Goal: Task Accomplishment & Management: Manage account settings

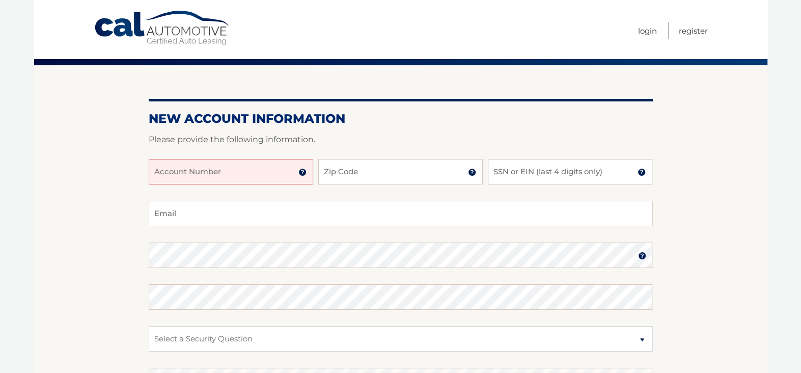
scroll to position [23, 0]
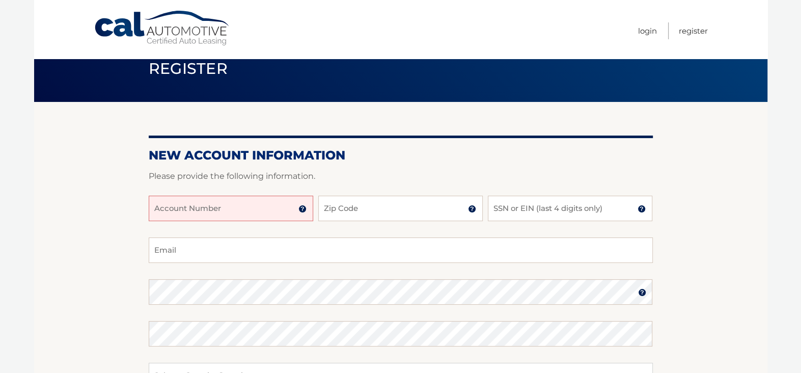
click at [217, 212] on input "Account Number" at bounding box center [231, 208] width 164 height 25
click at [301, 206] on img at bounding box center [302, 209] width 8 height 8
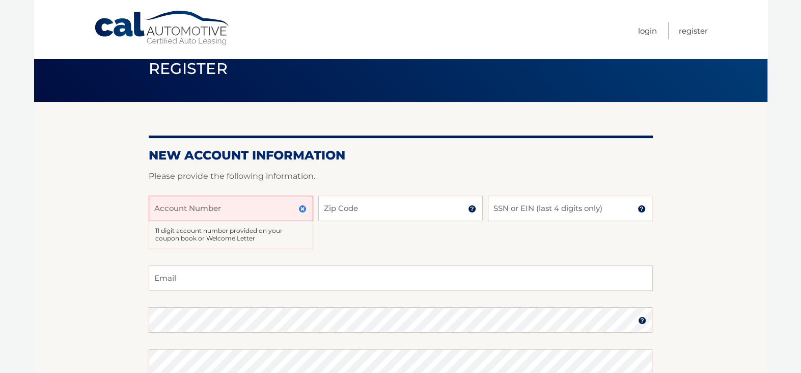
click at [268, 208] on input "Account Number" at bounding box center [231, 208] width 164 height 25
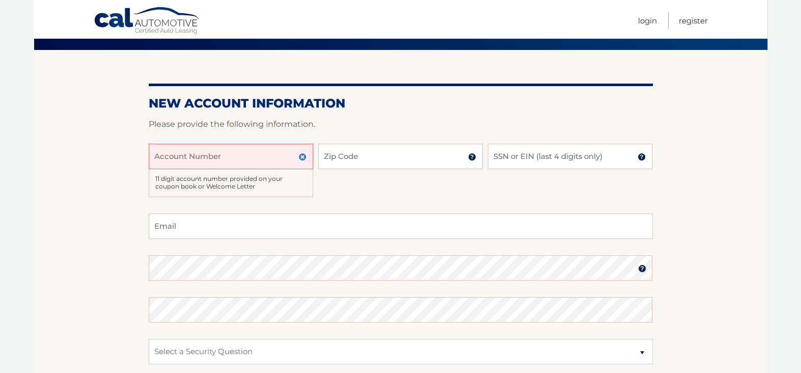
scroll to position [74, 0]
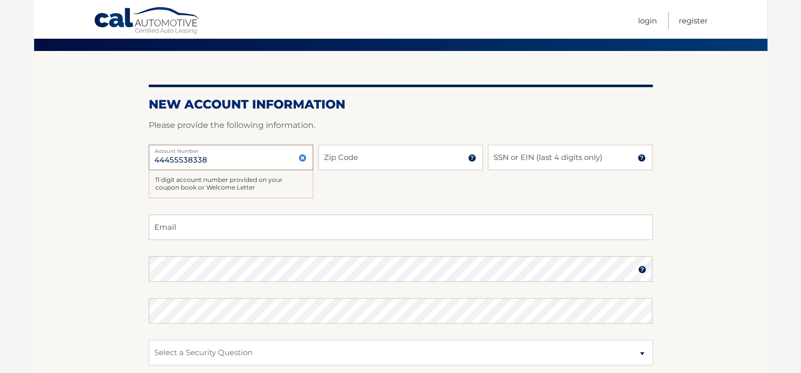
type input "44455538338"
click at [376, 150] on input "Zip Code" at bounding box center [400, 157] width 164 height 25
type input "11249"
type input "ecud24@aol.com"
click at [536, 161] on input "SSN or EIN (last 4 digits only)" at bounding box center [570, 157] width 164 height 25
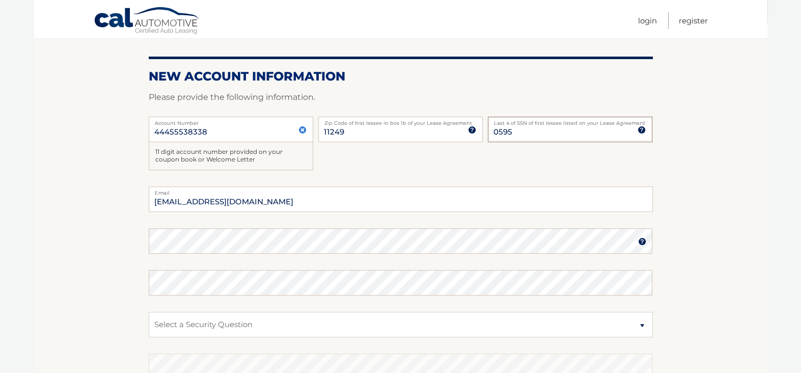
scroll to position [125, 0]
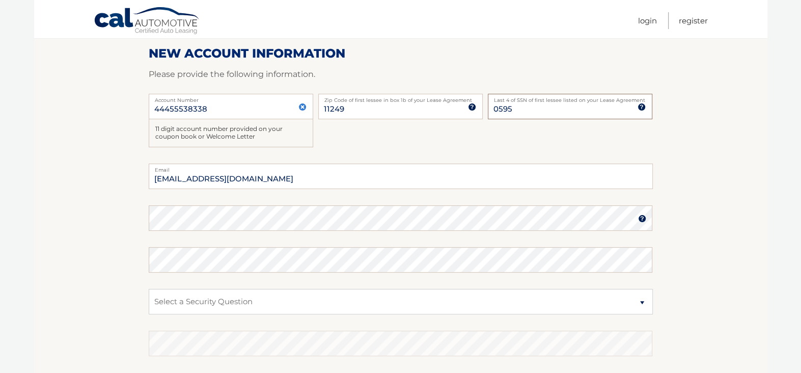
type input "0595"
click at [643, 219] on img at bounding box center [642, 218] width 8 height 8
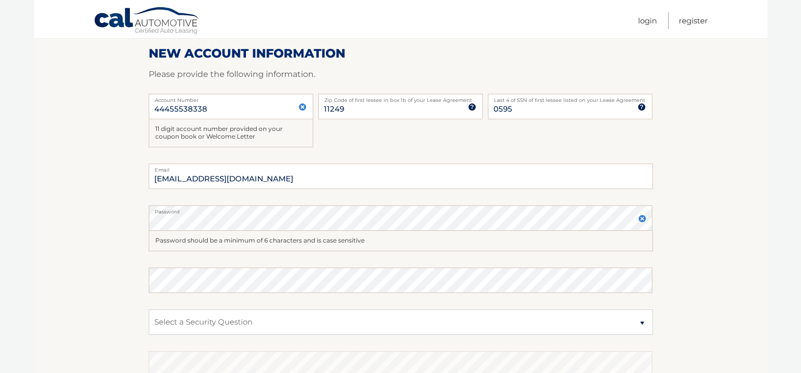
click at [642, 218] on img at bounding box center [642, 218] width 8 height 8
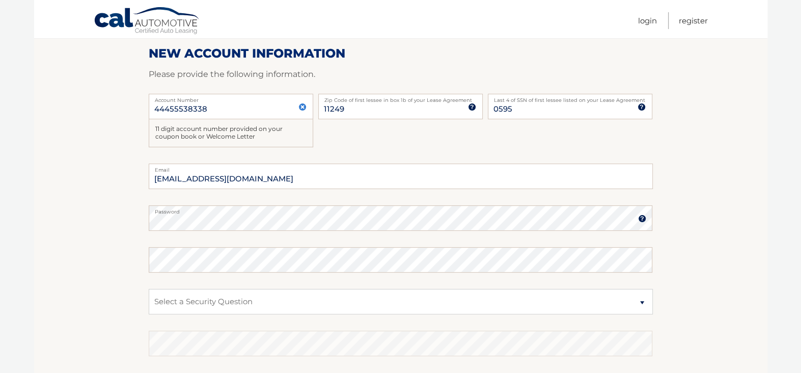
click at [642, 218] on img at bounding box center [642, 218] width 8 height 8
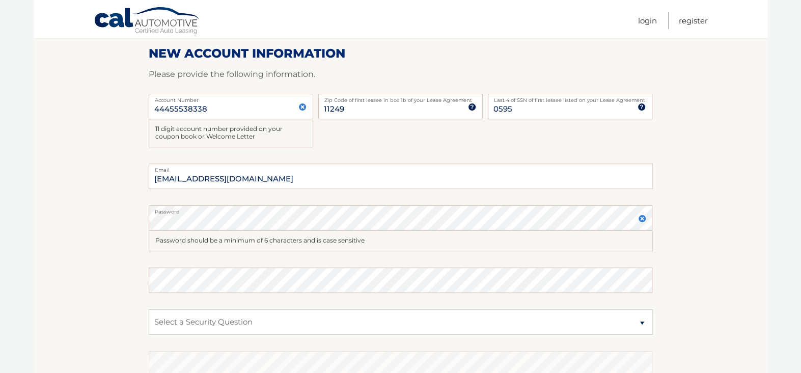
click at [642, 218] on img at bounding box center [642, 218] width 8 height 8
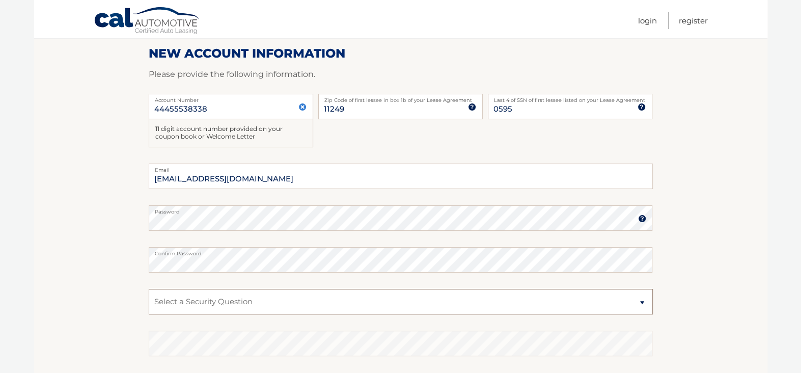
click at [201, 305] on select "Select a Security Question What was the name of your elementary school? What is…" at bounding box center [401, 301] width 504 height 25
click at [191, 306] on select "Select a Security Question What was the name of your elementary school? What is…" at bounding box center [401, 301] width 504 height 25
select select "1"
click at [149, 289] on select "Select a Security Question What was the name of your elementary school? What is…" at bounding box center [401, 301] width 504 height 25
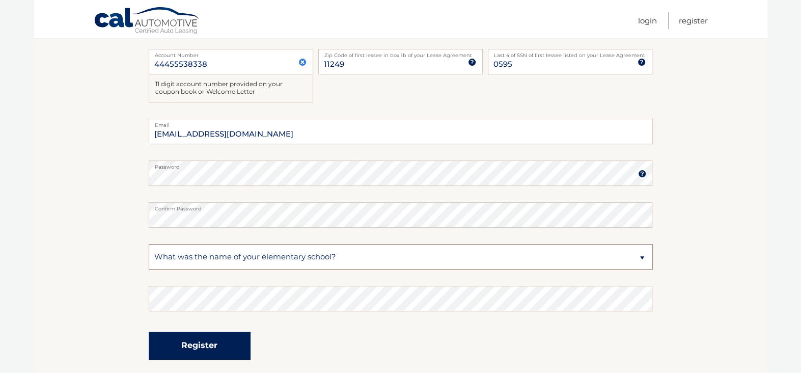
scroll to position [227, 0]
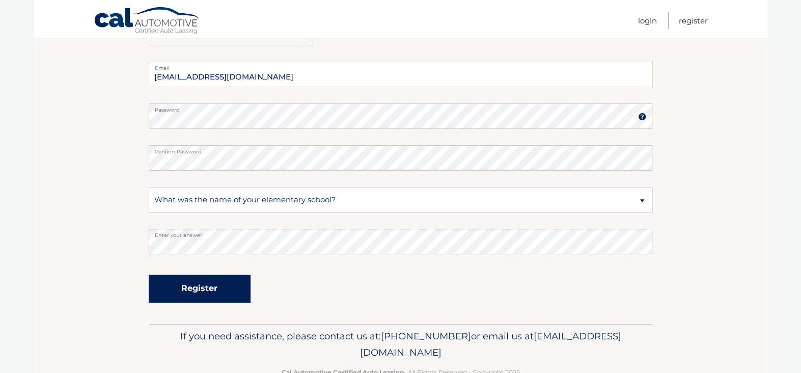
click at [193, 292] on button "Register" at bounding box center [200, 288] width 102 height 28
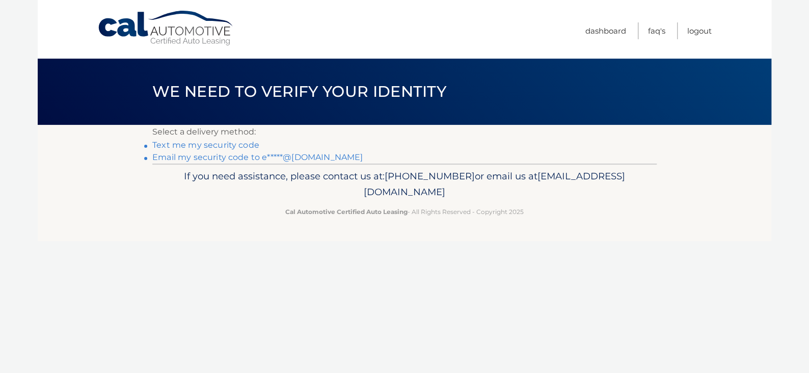
click at [190, 159] on link "Email my security code to e*****@aol.com" at bounding box center [257, 157] width 210 height 10
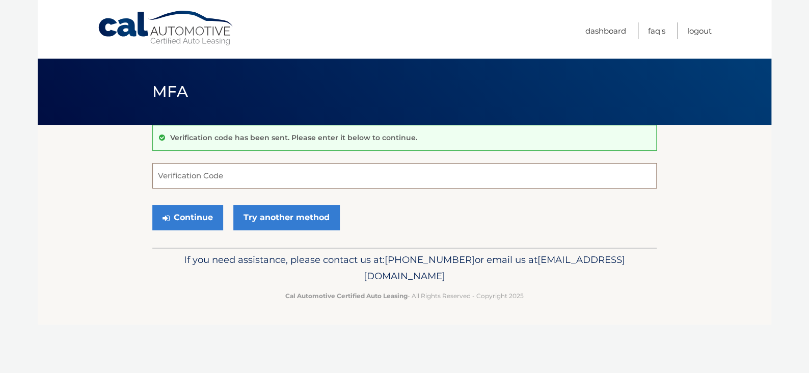
click at [206, 172] on input "Verification Code" at bounding box center [404, 175] width 504 height 25
type input "392275"
click at [184, 226] on button "Continue" at bounding box center [187, 217] width 71 height 25
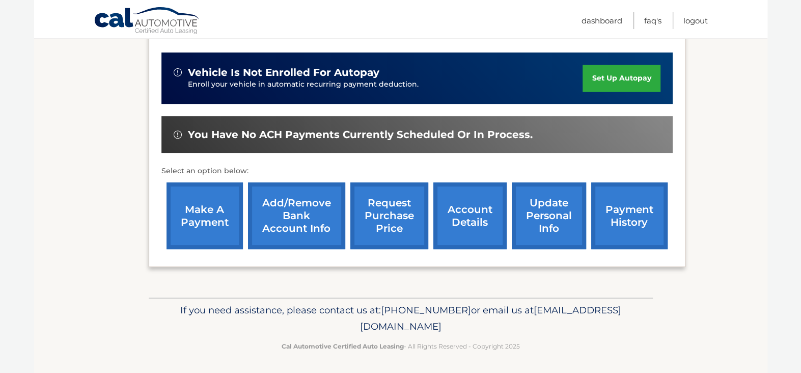
scroll to position [242, 0]
click at [470, 234] on link "account details" at bounding box center [469, 215] width 73 height 67
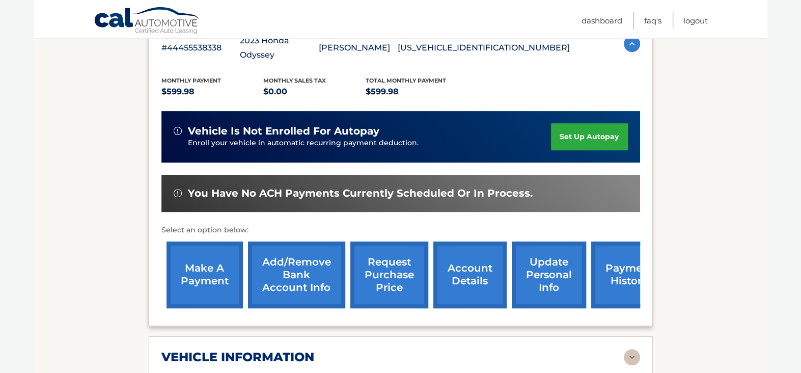
scroll to position [305, 0]
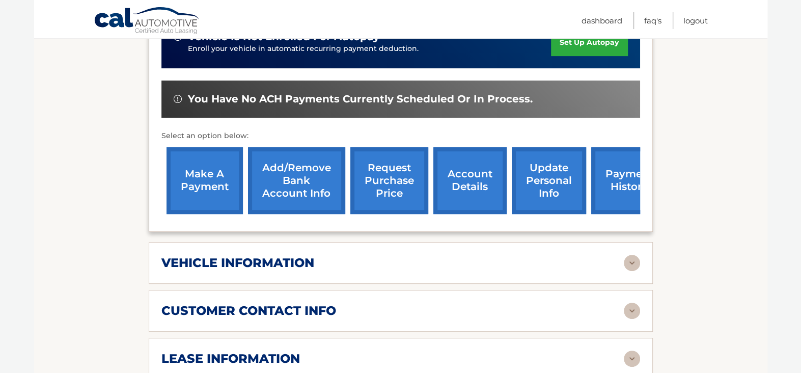
click at [630, 255] on img at bounding box center [632, 263] width 16 height 16
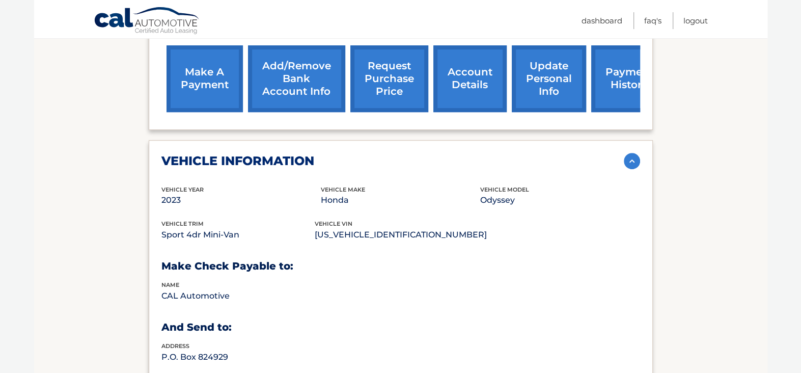
scroll to position [458, 0]
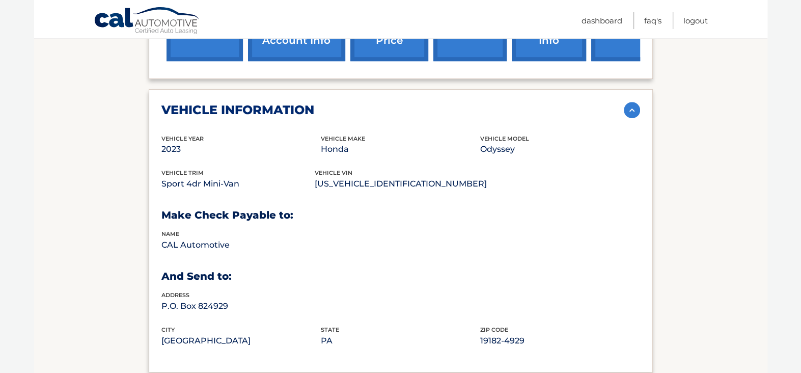
click at [631, 102] on img at bounding box center [632, 110] width 16 height 16
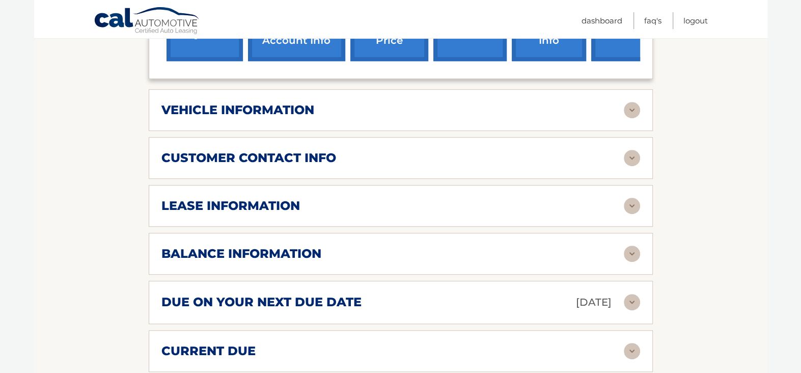
click at [629, 150] on img at bounding box center [632, 158] width 16 height 16
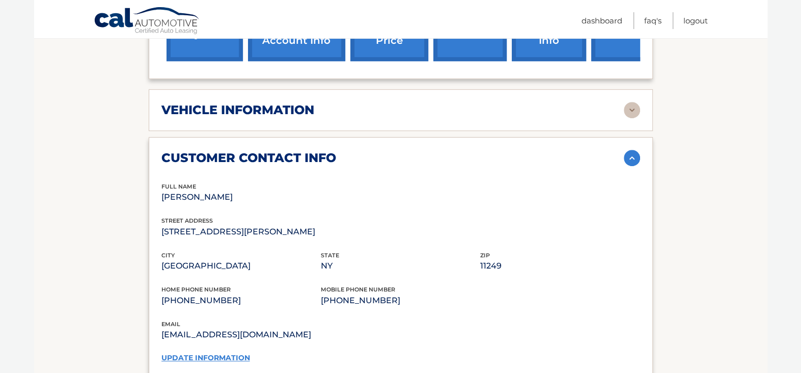
click at [629, 150] on img at bounding box center [632, 158] width 16 height 16
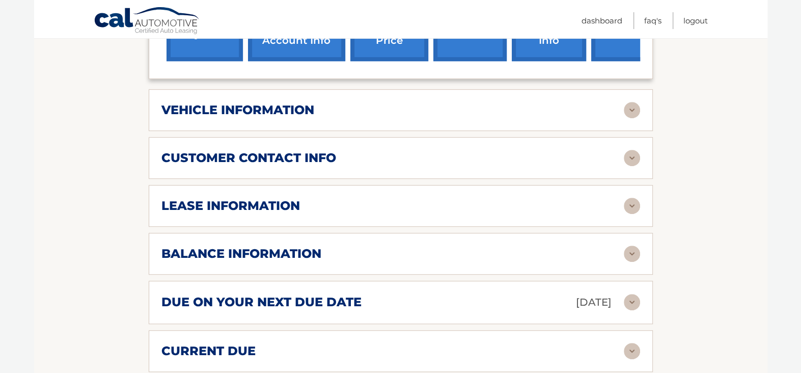
click at [628, 198] on img at bounding box center [632, 206] width 16 height 16
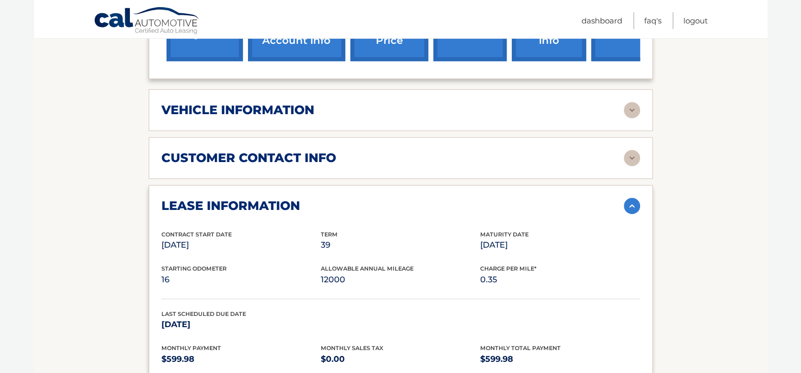
scroll to position [509, 0]
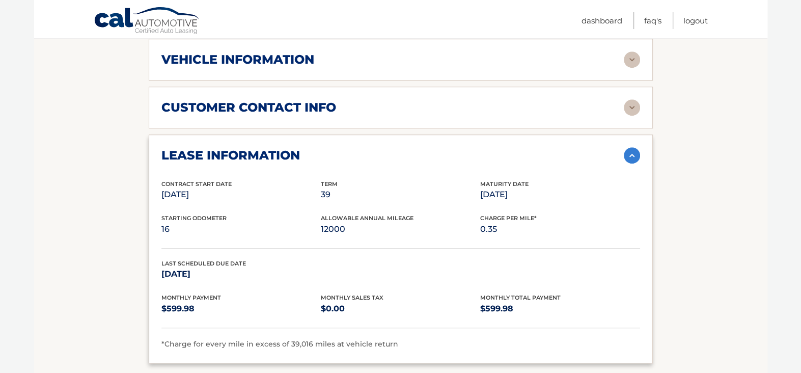
click at [628, 147] on img at bounding box center [632, 155] width 16 height 16
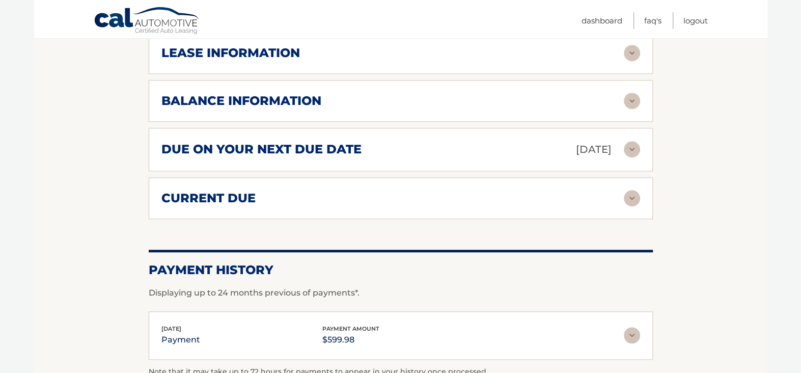
scroll to position [560, 0]
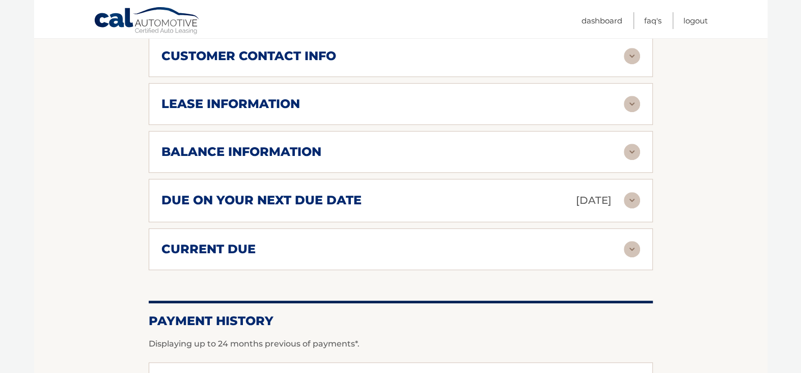
click at [632, 144] on img at bounding box center [632, 152] width 16 height 16
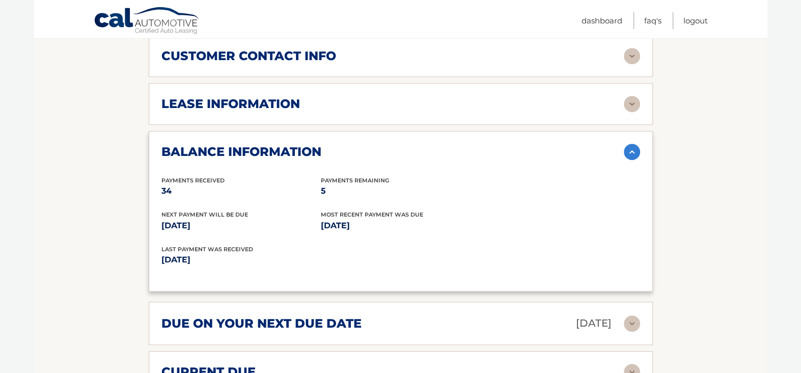
click at [733, 282] on section "Account Details | #44455538338 Back to Dashboard Manage Your Lease lease accoun…" at bounding box center [400, 88] width 733 height 1047
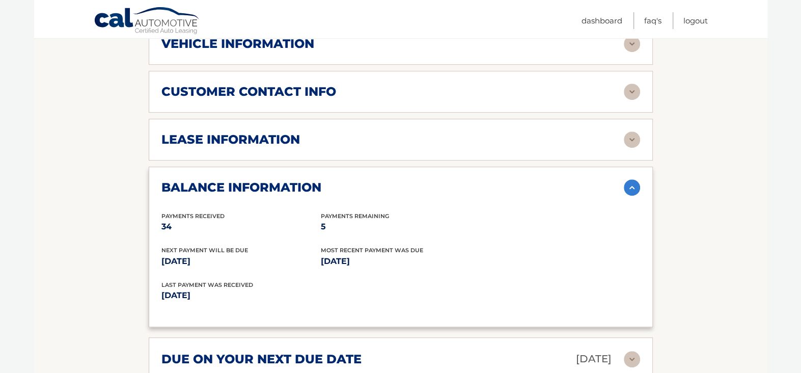
scroll to position [407, 0]
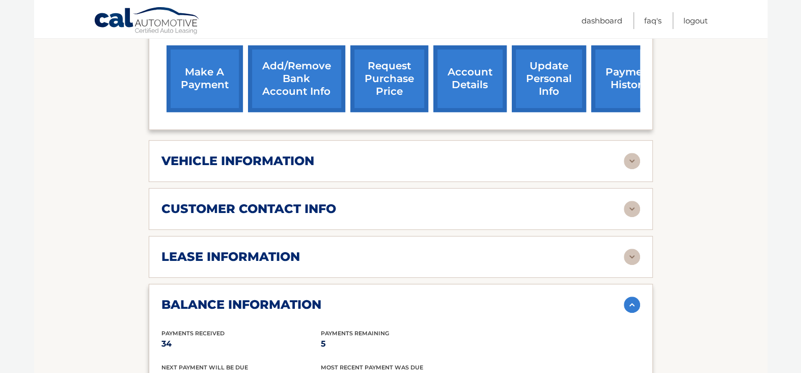
click at [626, 248] on img at bounding box center [632, 256] width 16 height 16
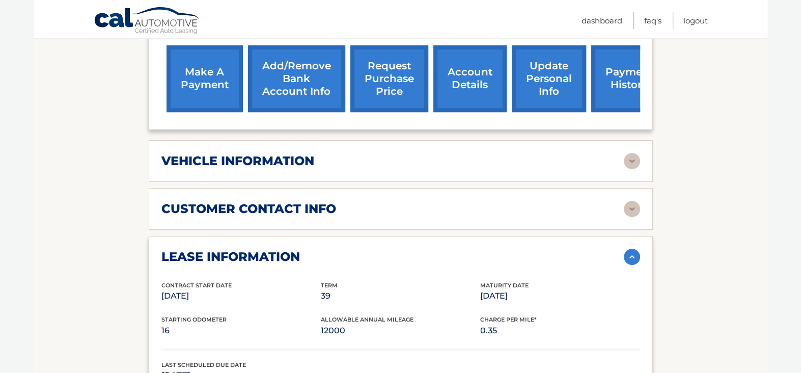
click at [630, 248] on img at bounding box center [632, 256] width 16 height 16
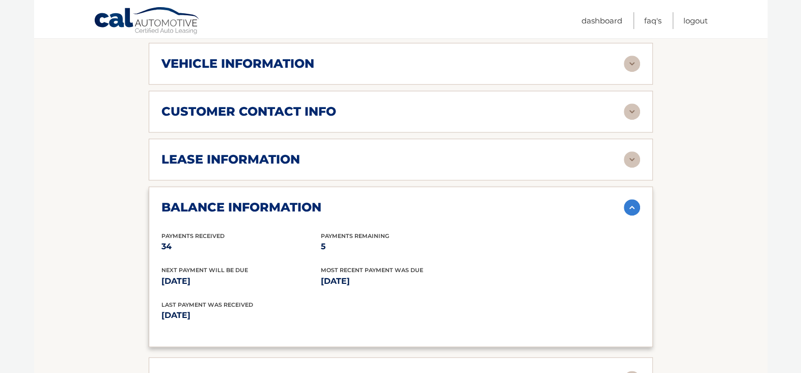
scroll to position [509, 0]
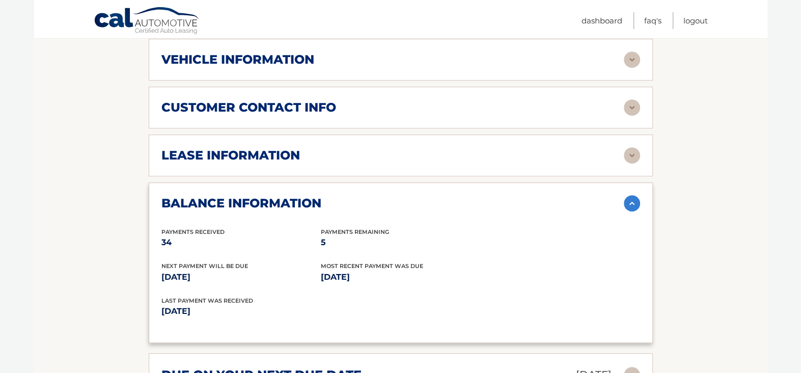
click at [630, 195] on img at bounding box center [632, 203] width 16 height 16
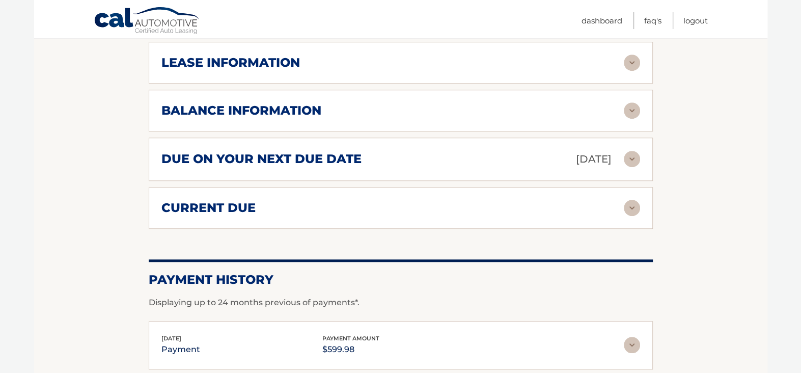
scroll to position [611, 0]
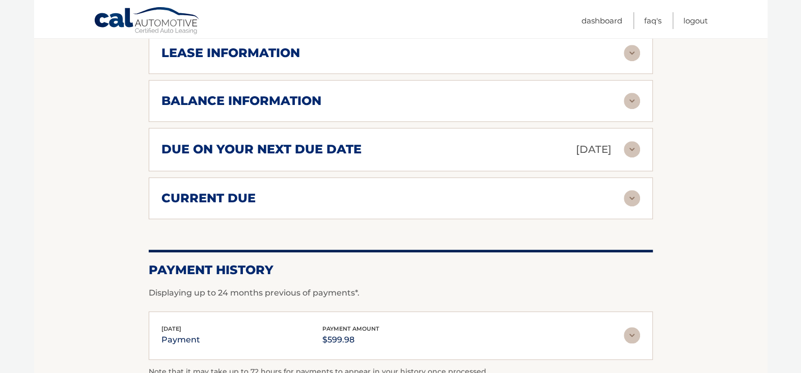
click at [629, 190] on img at bounding box center [632, 198] width 16 height 16
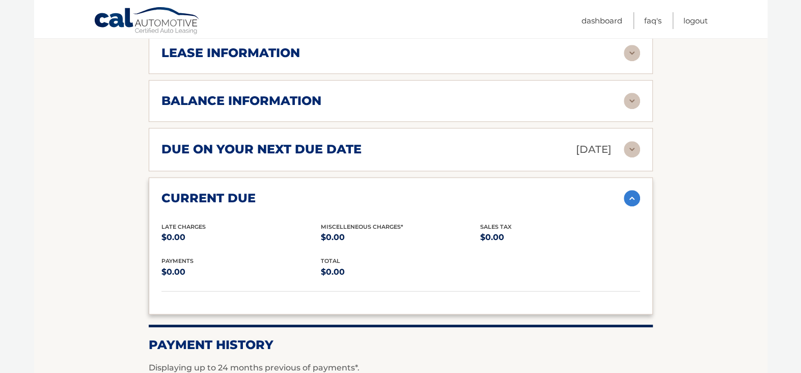
click at [630, 190] on img at bounding box center [632, 198] width 16 height 16
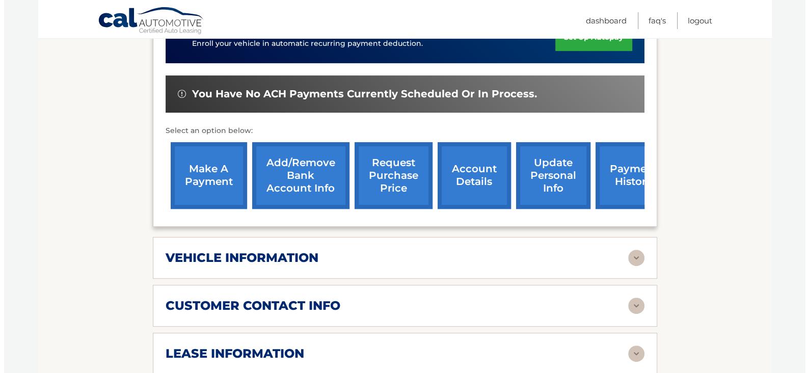
scroll to position [305, 0]
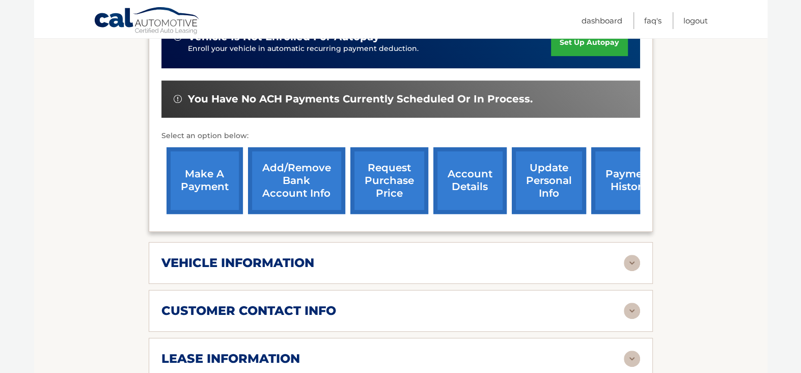
click at [392, 176] on link "request purchase price" at bounding box center [389, 180] width 78 height 67
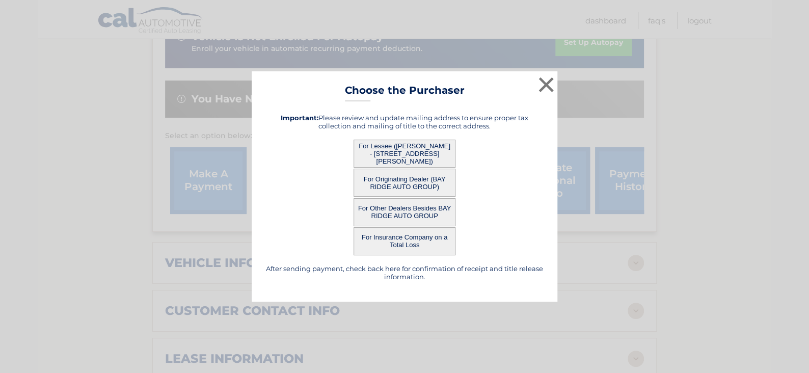
click at [394, 149] on button "For Lessee (RAMON SANTOS - 70 ROSS ST, APT 2M, BROOKLYN, NY 11249)" at bounding box center [404, 154] width 102 height 28
click at [398, 157] on button "For Lessee (RAMON SANTOS - 70 ROSS ST, APT 2M, BROOKLYN, NY 11249)" at bounding box center [404, 154] width 102 height 28
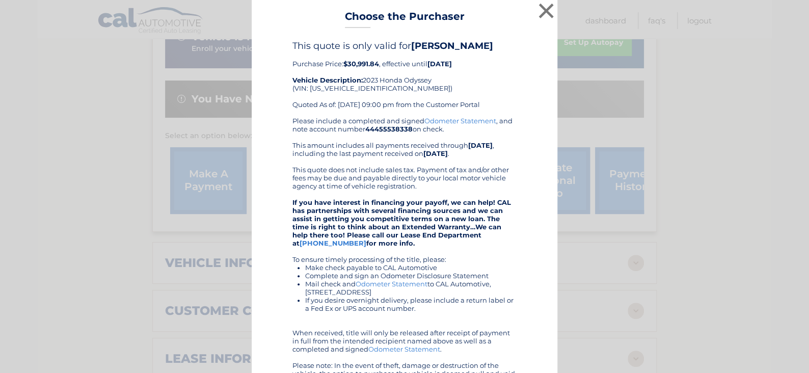
scroll to position [0, 0]
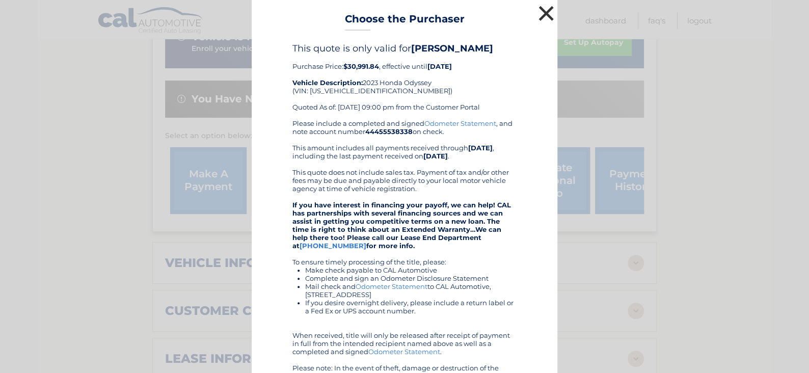
click at [541, 9] on button "×" at bounding box center [546, 13] width 20 height 20
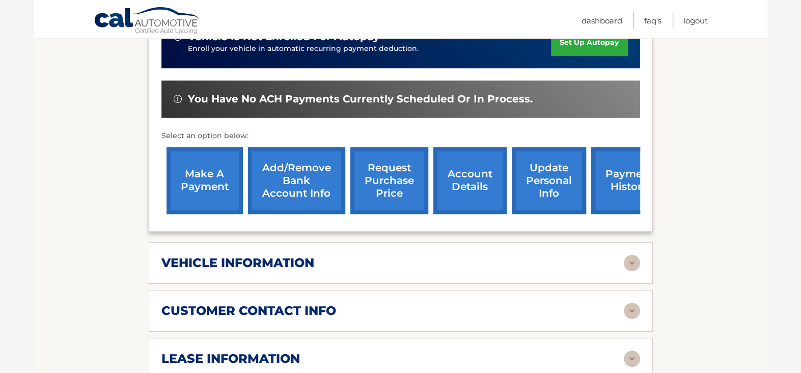
click at [395, 181] on link "request purchase price" at bounding box center [389, 180] width 78 height 67
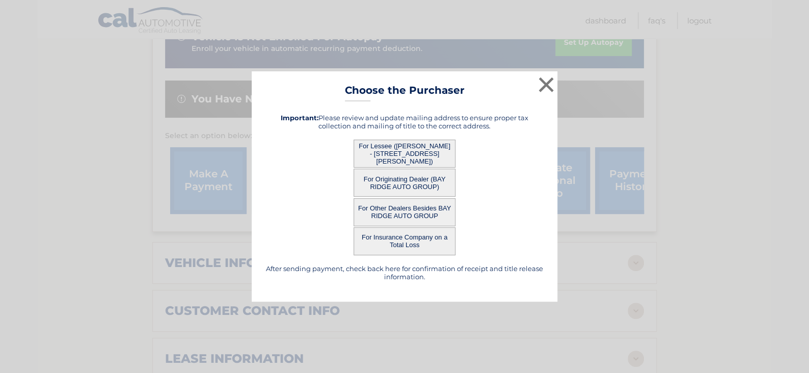
click at [397, 186] on button "For Originating Dealer (BAY RIDGE AUTO GROUP)" at bounding box center [404, 183] width 102 height 28
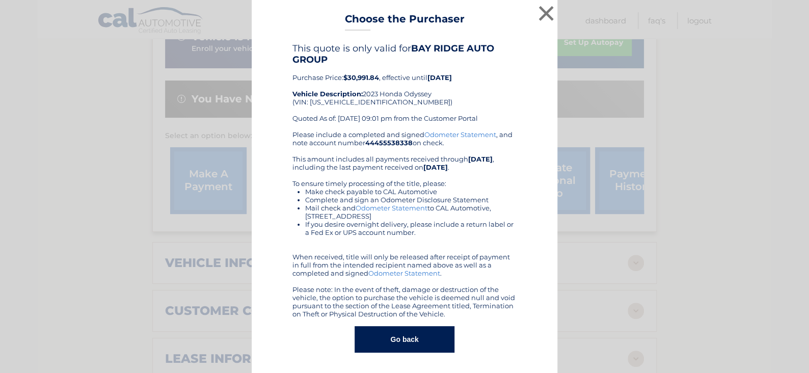
click at [392, 341] on button "Go back" at bounding box center [403, 339] width 99 height 26
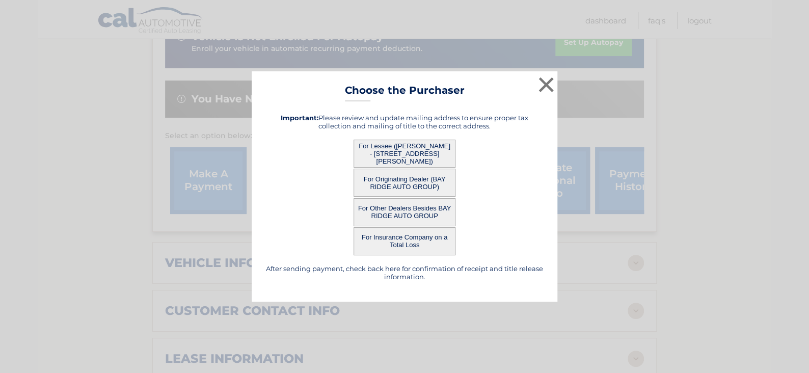
click at [397, 216] on button "For Other Dealers Besides BAY RIDGE AUTO GROUP" at bounding box center [404, 212] width 102 height 28
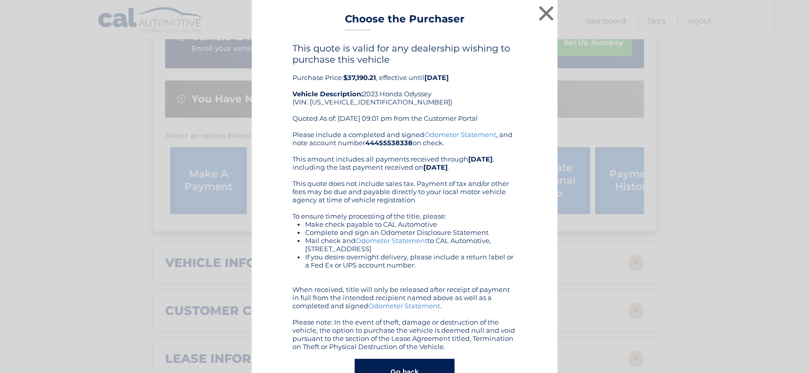
scroll to position [33, 0]
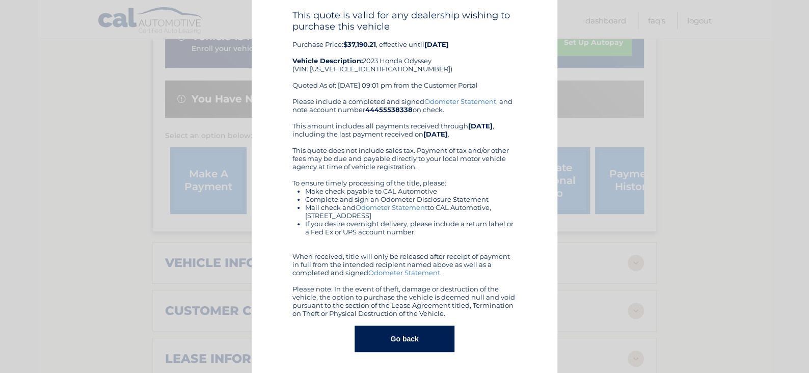
click at [375, 340] on button "Go back" at bounding box center [403, 338] width 99 height 26
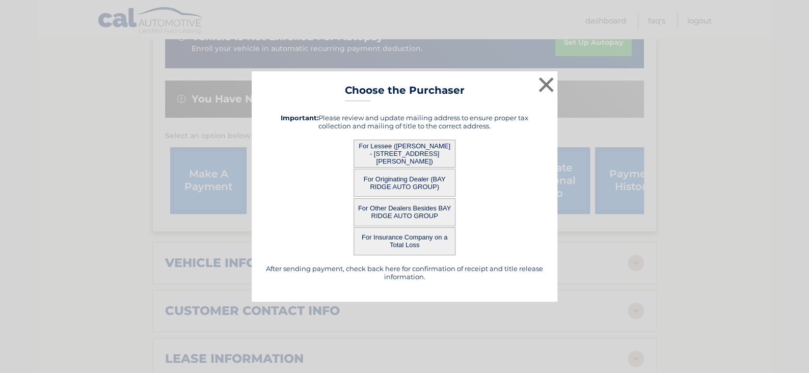
scroll to position [0, 0]
click at [379, 248] on button "For Insurance Company on a Total Loss" at bounding box center [404, 241] width 102 height 28
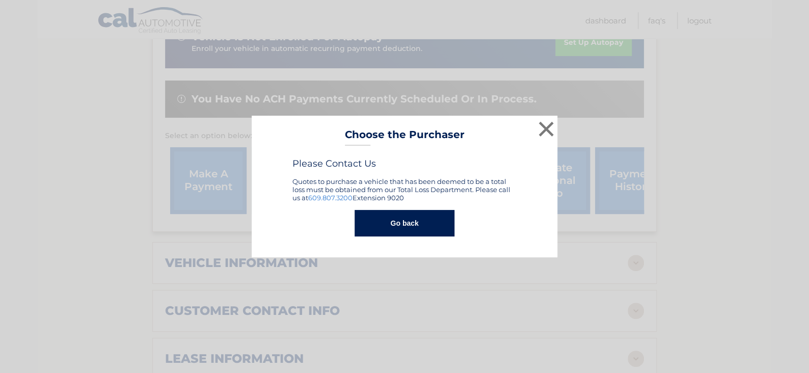
click at [392, 227] on button "Go back" at bounding box center [403, 223] width 99 height 26
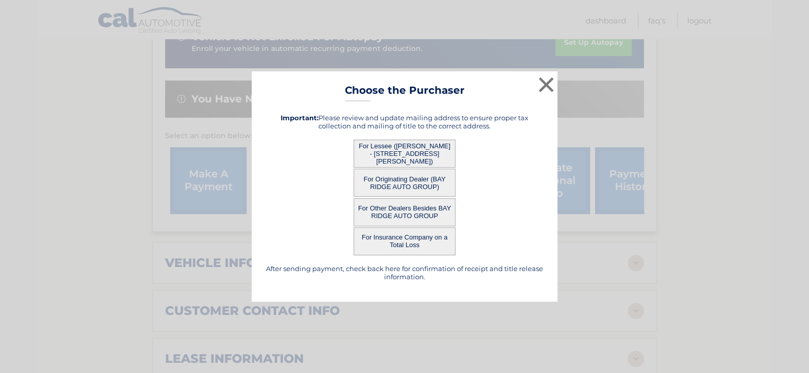
click at [376, 159] on button "For Lessee (RAMON SANTOS - 70 ROSS ST, APT 2M, BROOKLYN, NY 11249)" at bounding box center [404, 154] width 102 height 28
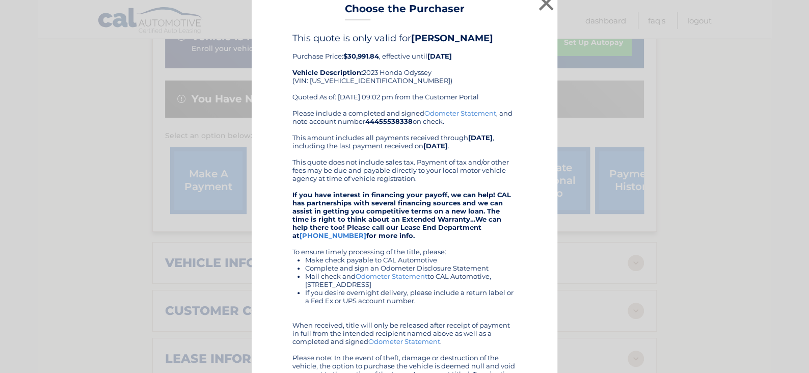
scroll to position [112, 0]
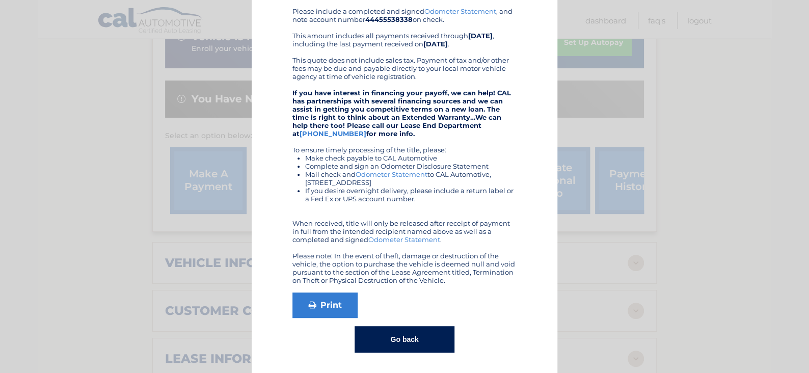
click at [372, 338] on button "Go back" at bounding box center [403, 339] width 99 height 26
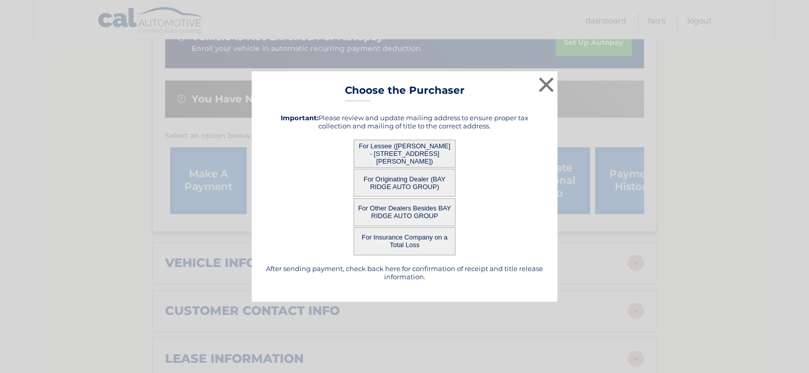
click at [398, 185] on button "For Originating Dealer (BAY RIDGE AUTO GROUP)" at bounding box center [404, 183] width 102 height 28
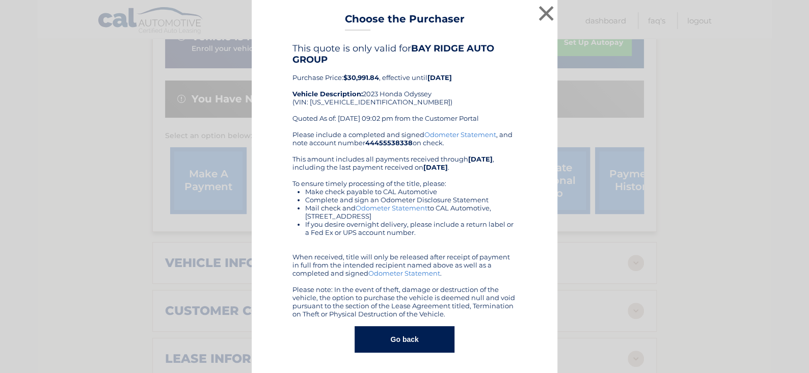
click at [436, 337] on button "Go back" at bounding box center [403, 339] width 99 height 26
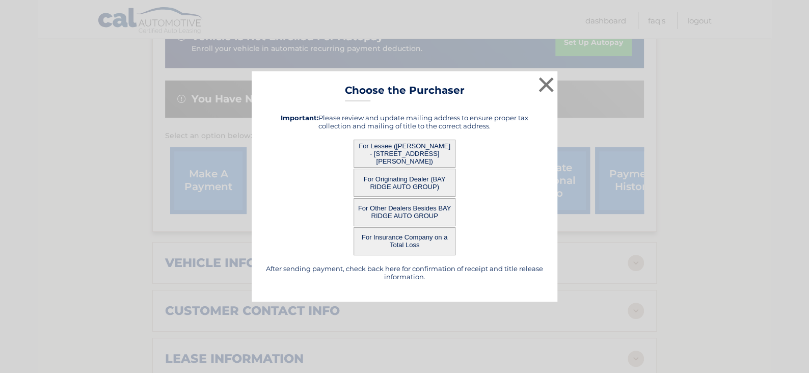
click at [402, 212] on button "For Other Dealers Besides BAY RIDGE AUTO GROUP" at bounding box center [404, 212] width 102 height 28
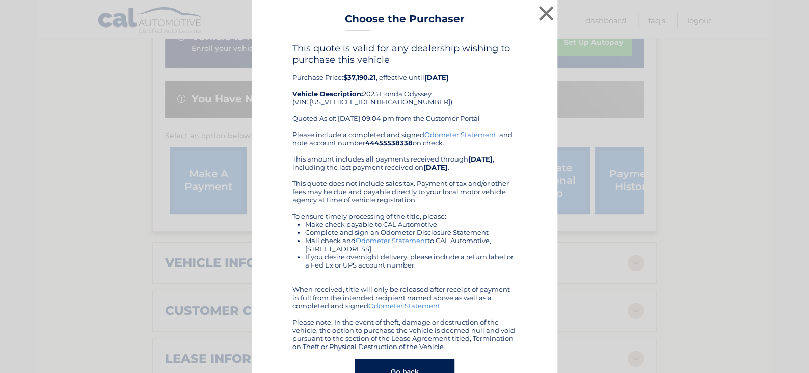
scroll to position [33, 0]
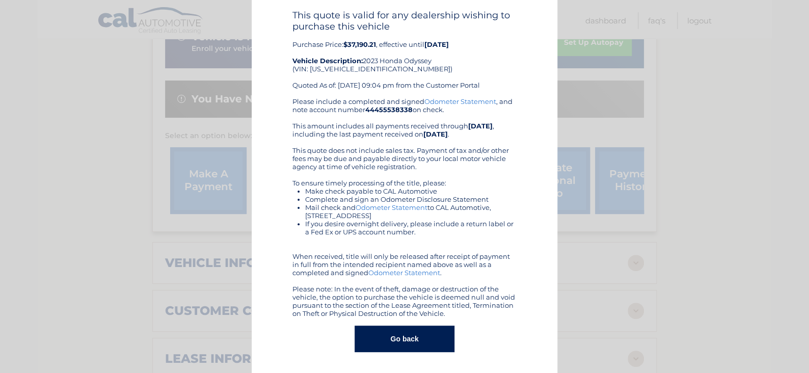
click at [380, 343] on button "Go back" at bounding box center [403, 338] width 99 height 26
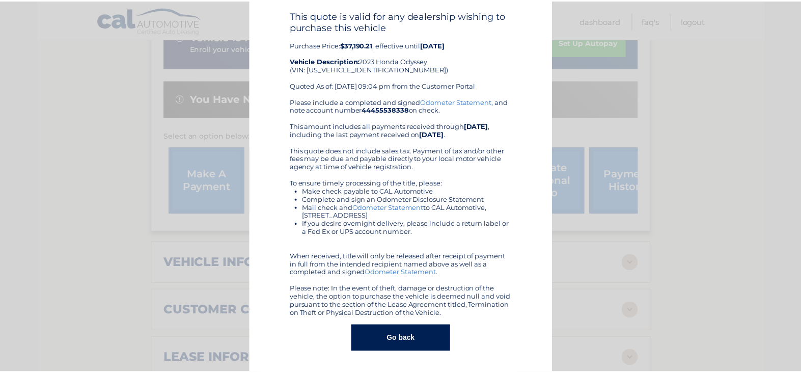
scroll to position [0, 0]
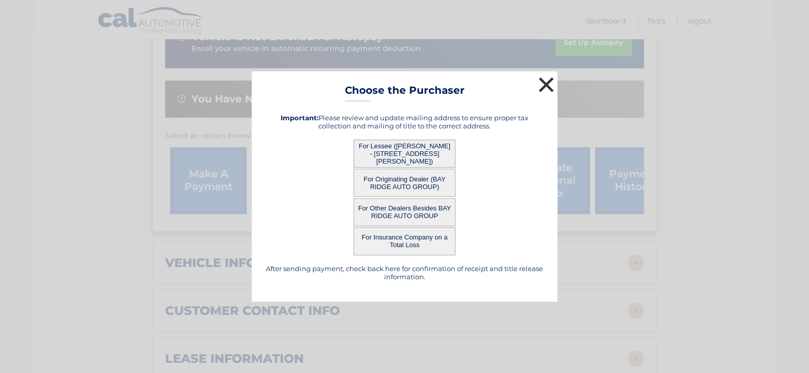
click at [542, 86] on button "×" at bounding box center [546, 84] width 20 height 20
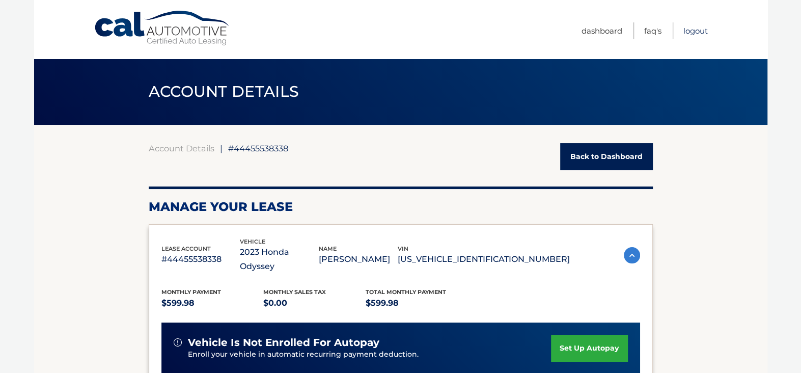
click at [690, 30] on link "Logout" at bounding box center [695, 30] width 24 height 17
